Goal: Task Accomplishment & Management: Complete application form

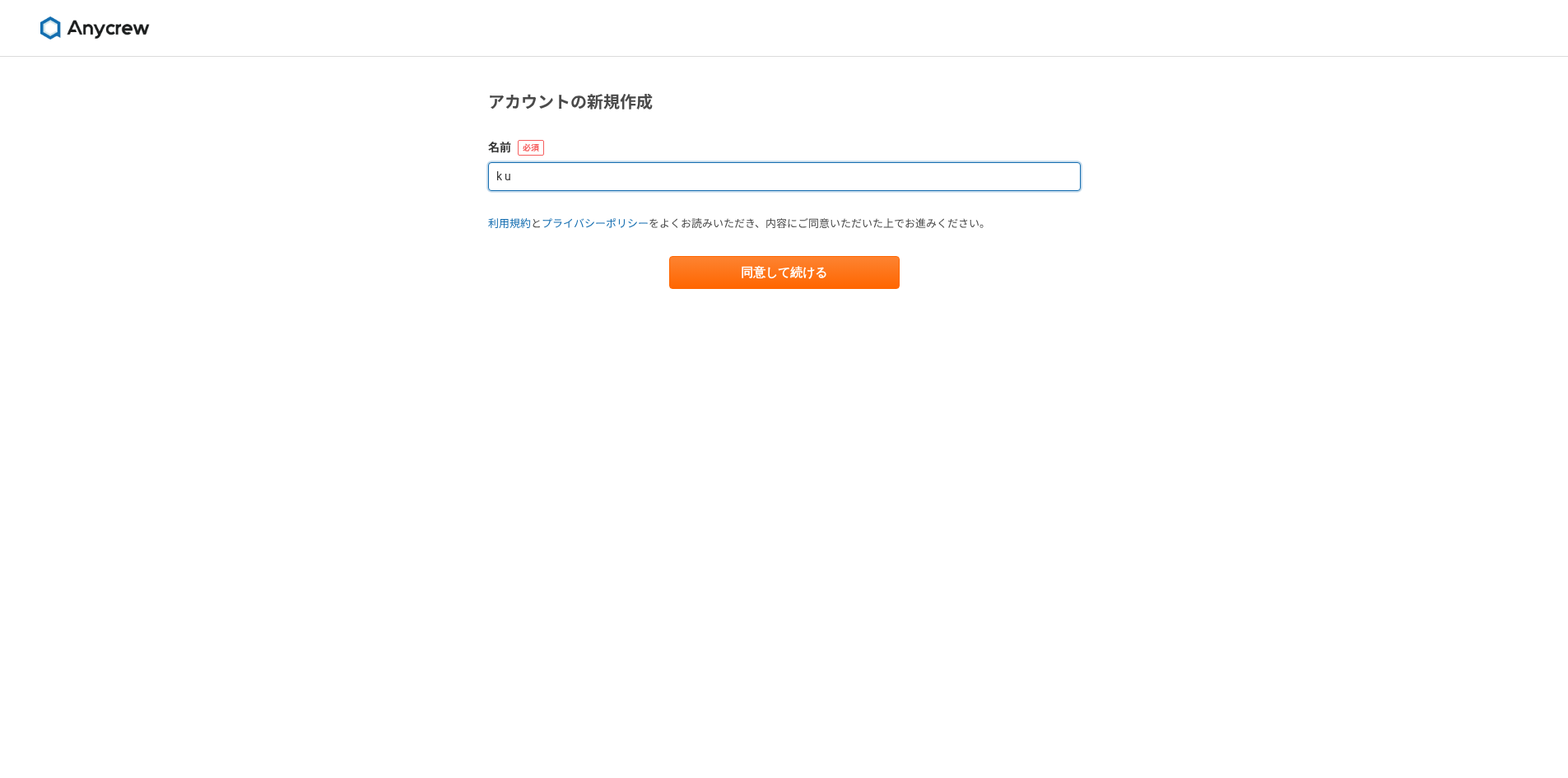
click at [740, 178] on input "k u" at bounding box center [784, 176] width 593 height 29
drag, startPoint x: 740, startPoint y: 178, endPoint x: 477, endPoint y: 174, distance: 263.0
click at [477, 174] on section "アカウントの新規作成 名前 k u 利用規約 と プライバシーポリシー をよくお読みいただき、内容にご同意いただいた上でお進みください。 同意して続ける" at bounding box center [784, 189] width 625 height 199
type input "[PERSON_NAME]"
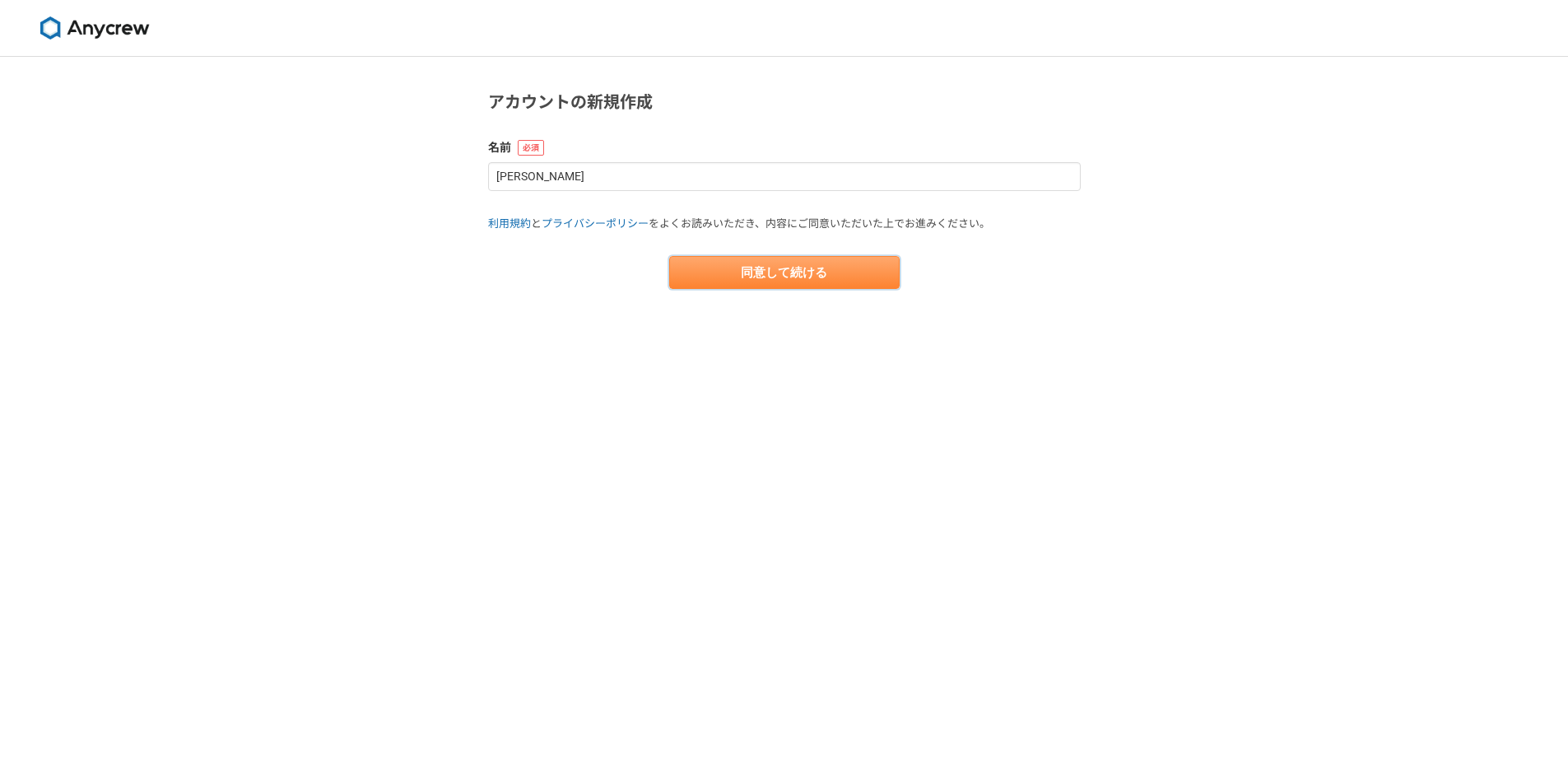
click at [698, 266] on button "同意して続ける" at bounding box center [784, 272] width 230 height 33
select select "13"
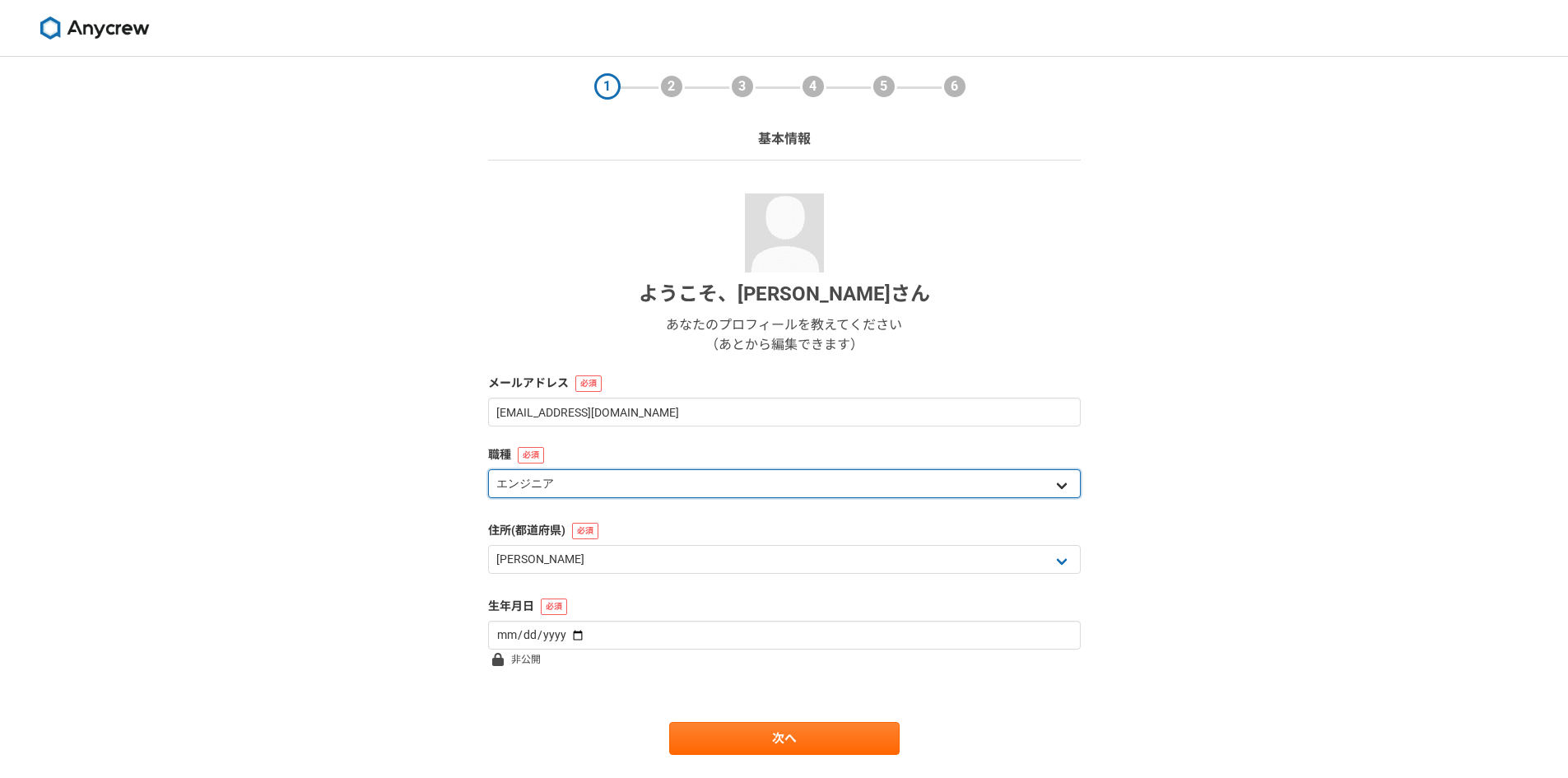
click at [648, 476] on select "エンジニア デザイナー ライター 営業 マーケティング 企画・事業開発 バックオフィス その他" at bounding box center [784, 483] width 593 height 29
click at [648, 480] on select "エンジニア デザイナー ライター 営業 マーケティング 企画・事業開発 バックオフィス その他" at bounding box center [784, 483] width 593 height 29
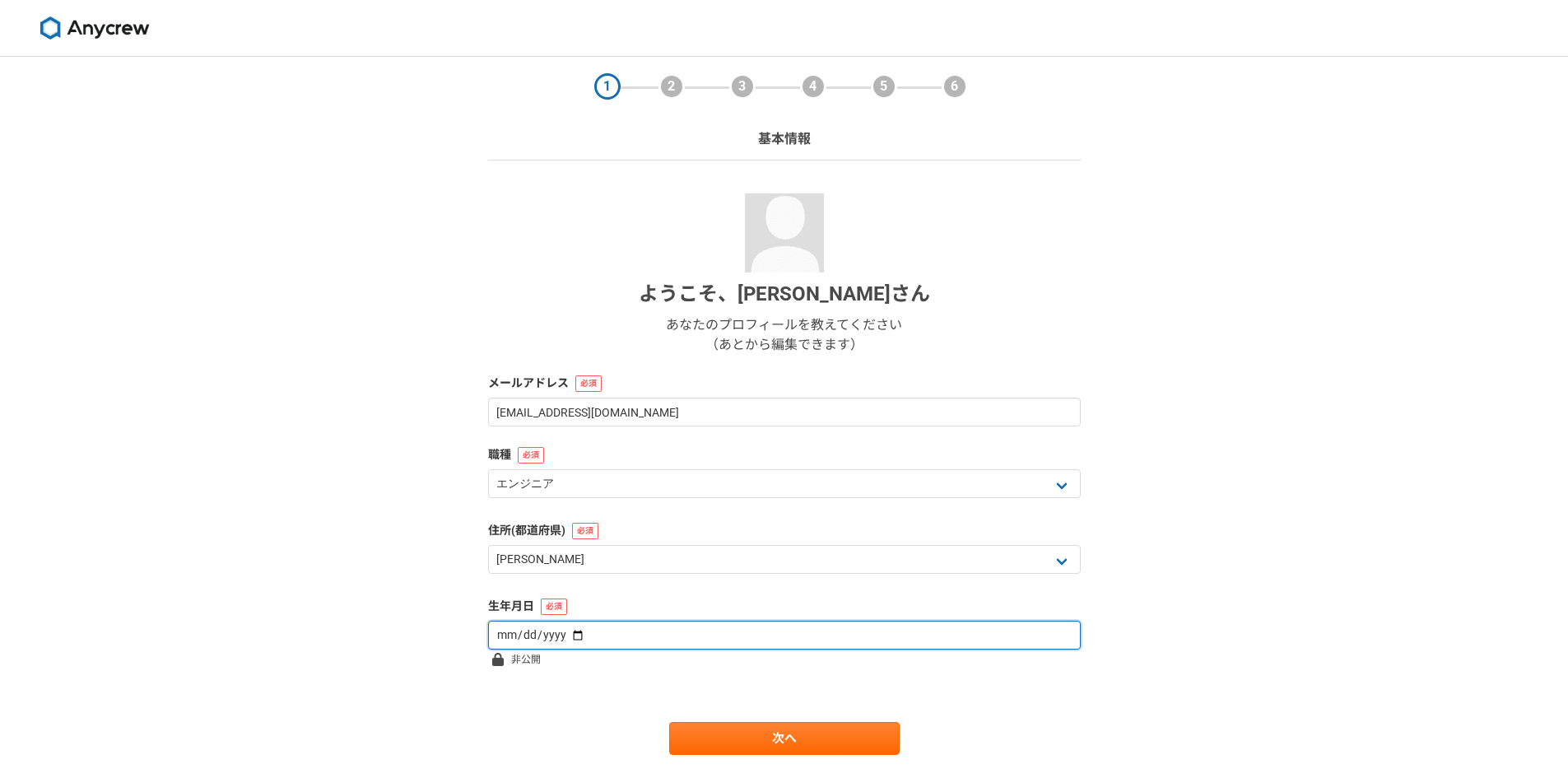
click at [610, 637] on input "date" at bounding box center [784, 635] width 593 height 29
type input "[DATE]"
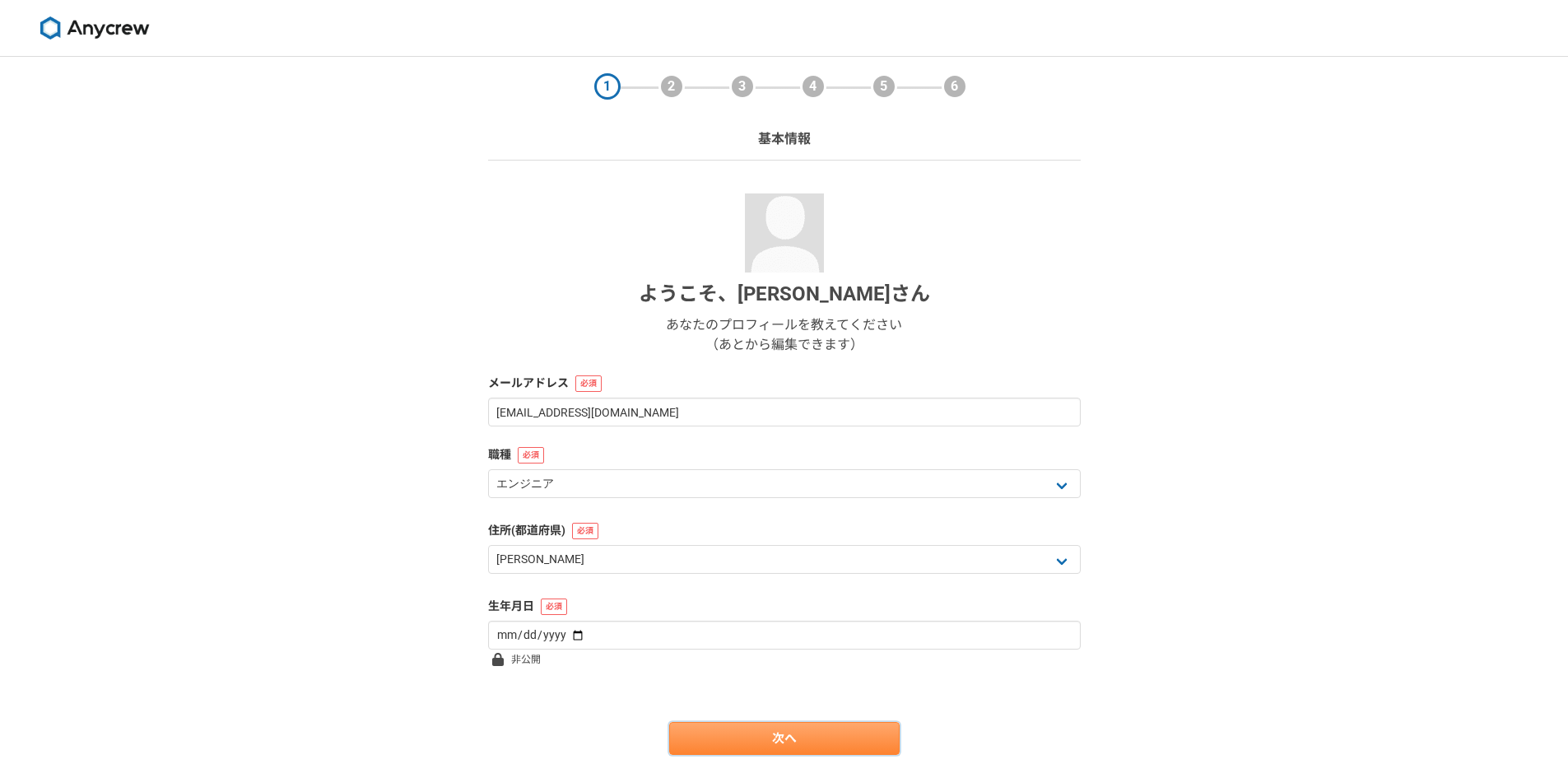
click at [739, 742] on link "次へ" at bounding box center [784, 738] width 230 height 33
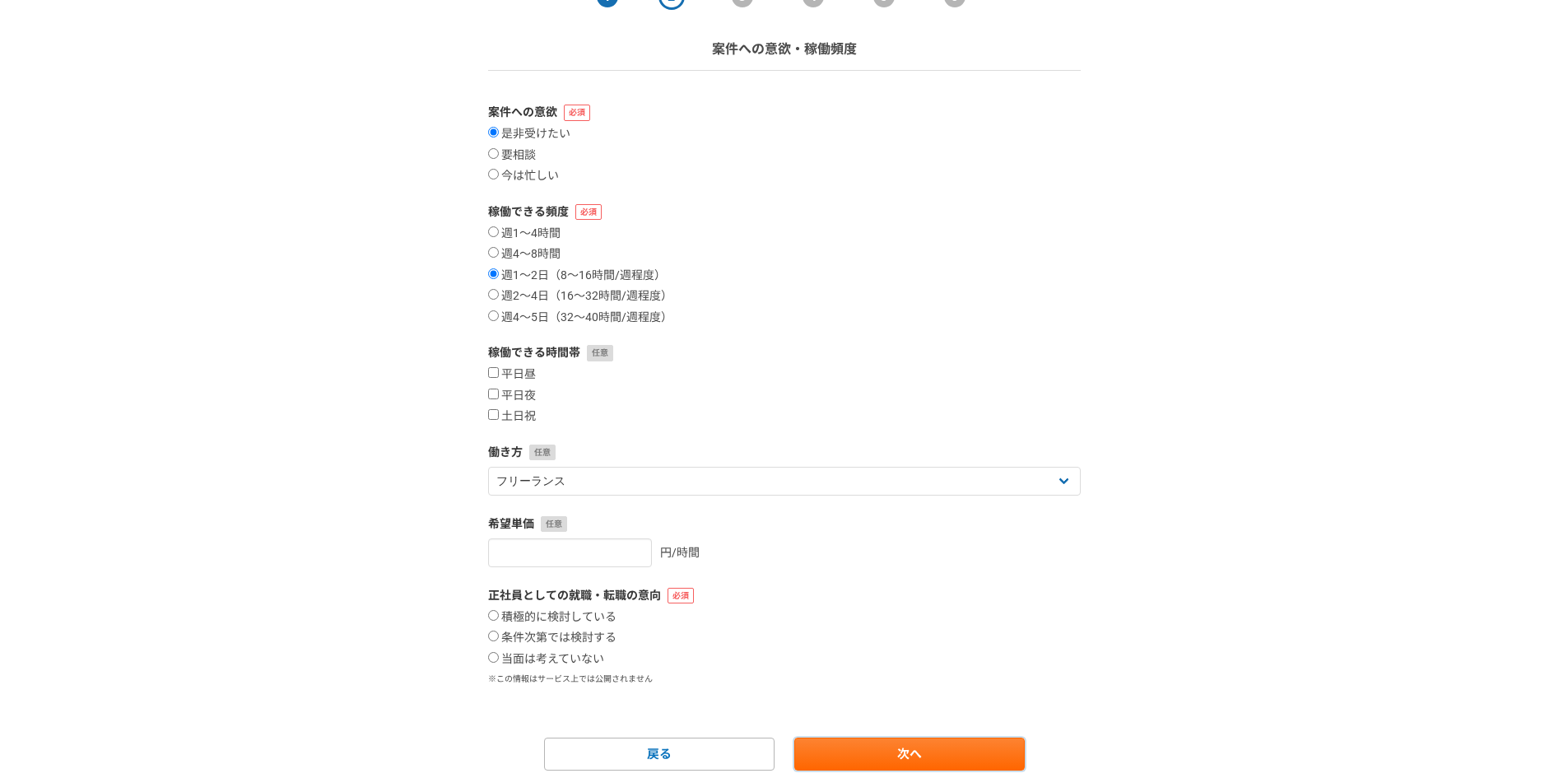
scroll to position [148, 0]
